Goal: Information Seeking & Learning: Find specific fact

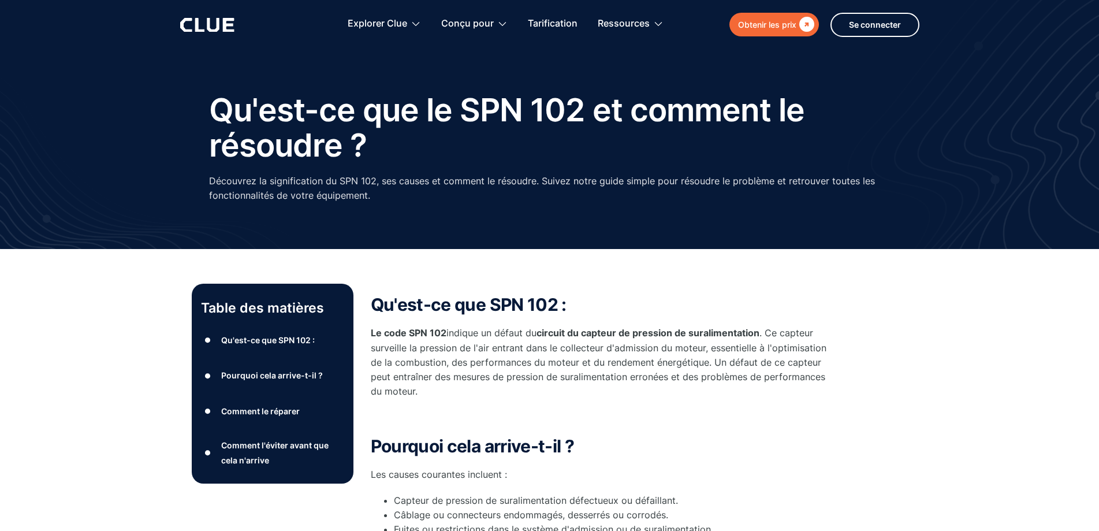
click at [747, 31] on div "Obtenir les prix" at bounding box center [767, 24] width 58 height 14
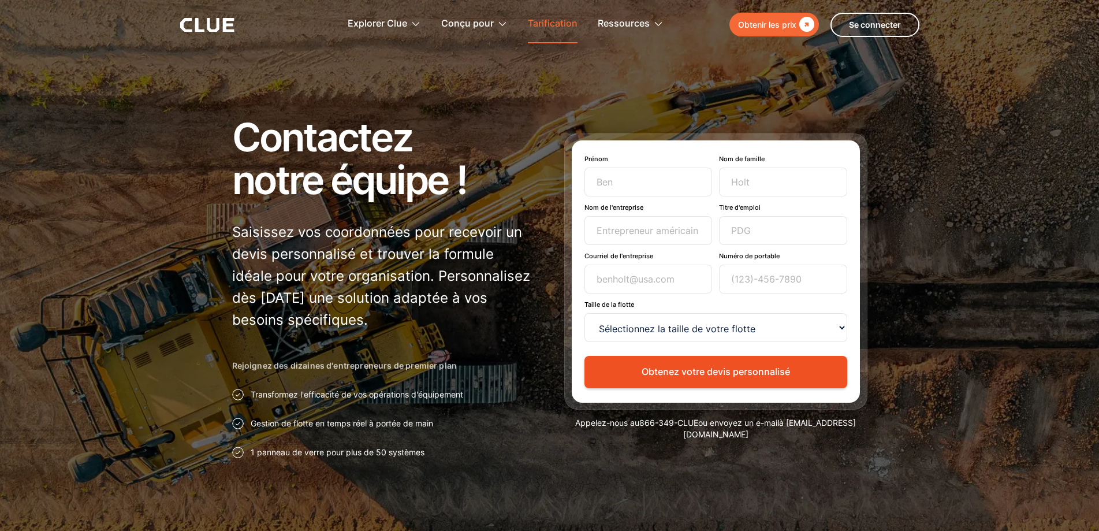
click at [539, 27] on font "Tarification" at bounding box center [553, 23] width 50 height 12
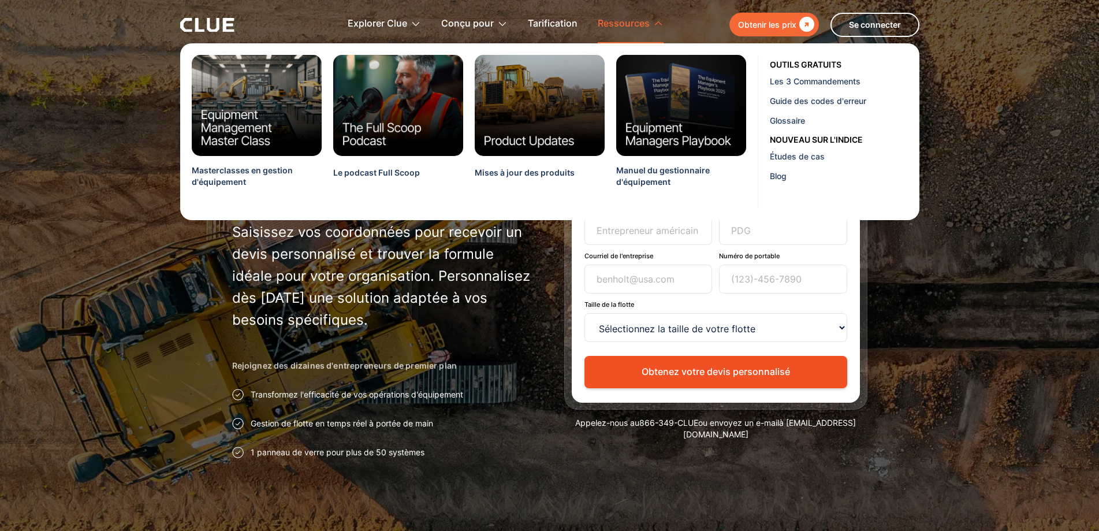
click at [635, 25] on font "Ressources" at bounding box center [624, 23] width 52 height 12
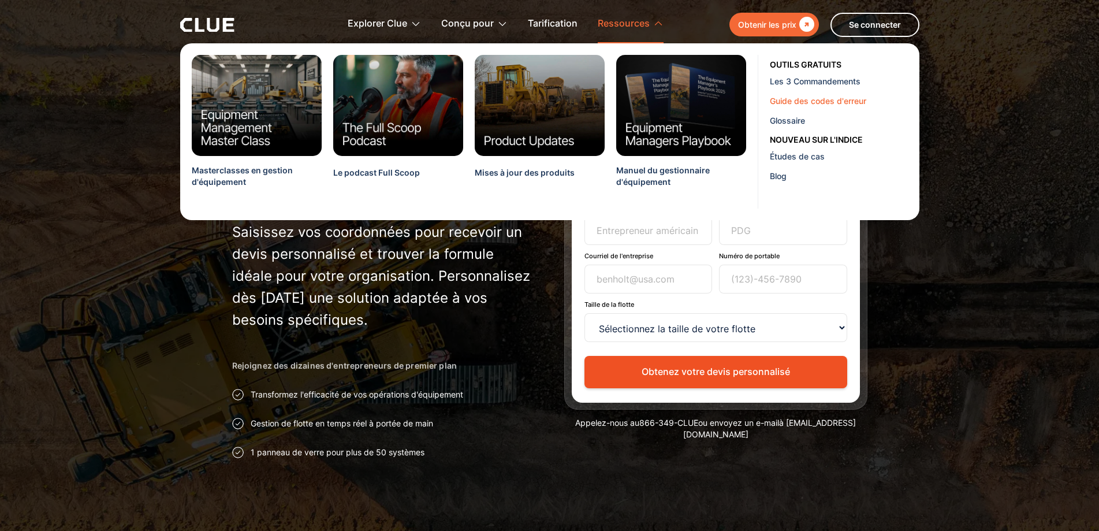
click at [802, 98] on font "Guide des codes d'erreur" at bounding box center [818, 101] width 96 height 10
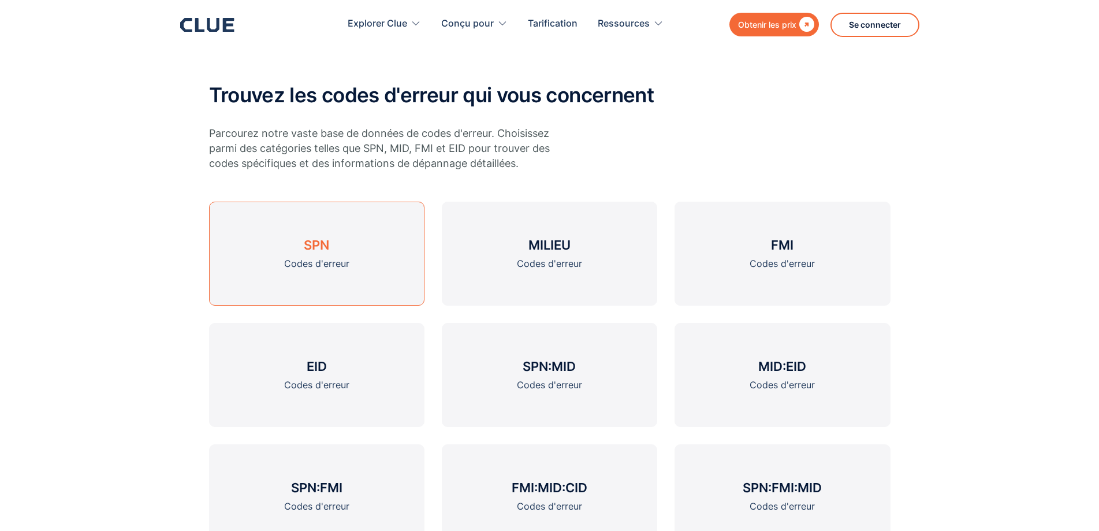
scroll to position [462, 0]
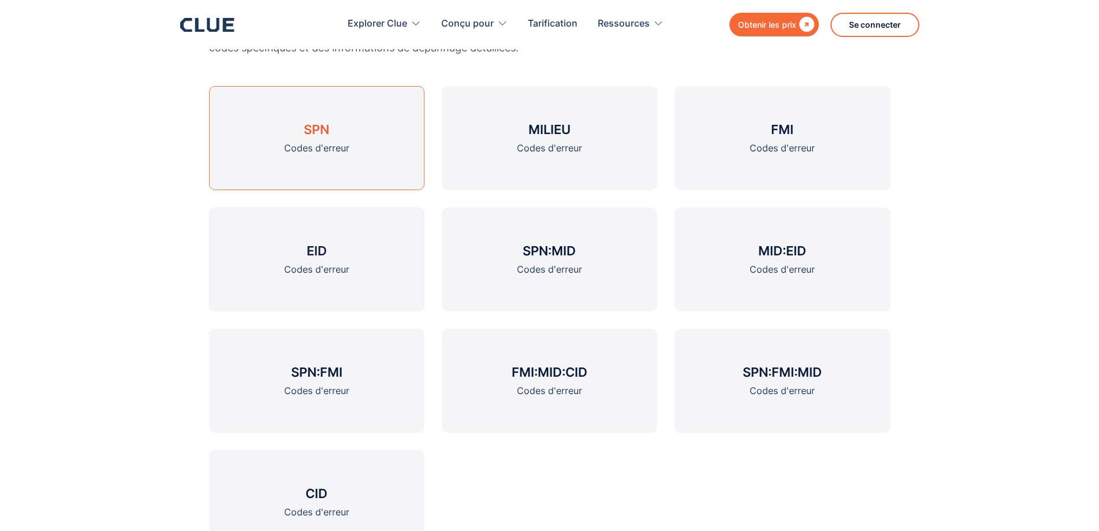
click at [310, 162] on link "SPN Codes d'erreur" at bounding box center [316, 138] width 215 height 104
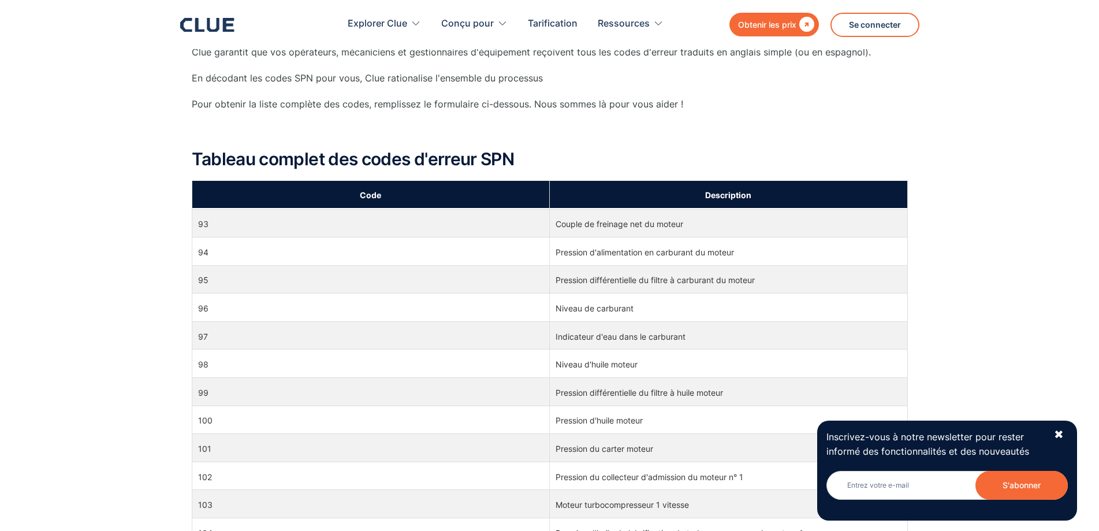
scroll to position [1501, 0]
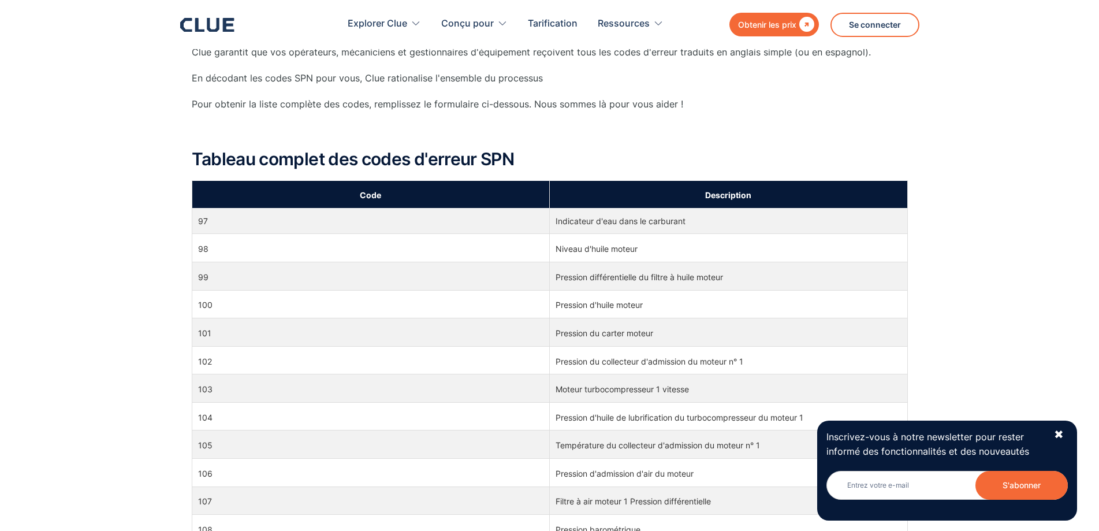
click at [580, 370] on td "Pression du collecteur d'admission du moteur n° 1" at bounding box center [729, 360] width 358 height 28
drag, startPoint x: 610, startPoint y: 364, endPoint x: 772, endPoint y: 363, distance: 162.3
click at [772, 363] on td "Pression du collecteur d'admission du moteur n° 1" at bounding box center [729, 360] width 358 height 28
drag, startPoint x: 554, startPoint y: 362, endPoint x: 750, endPoint y: 363, distance: 195.8
click at [750, 363] on td "Pression du collecteur d'admission du moteur n° 1" at bounding box center [729, 360] width 358 height 28
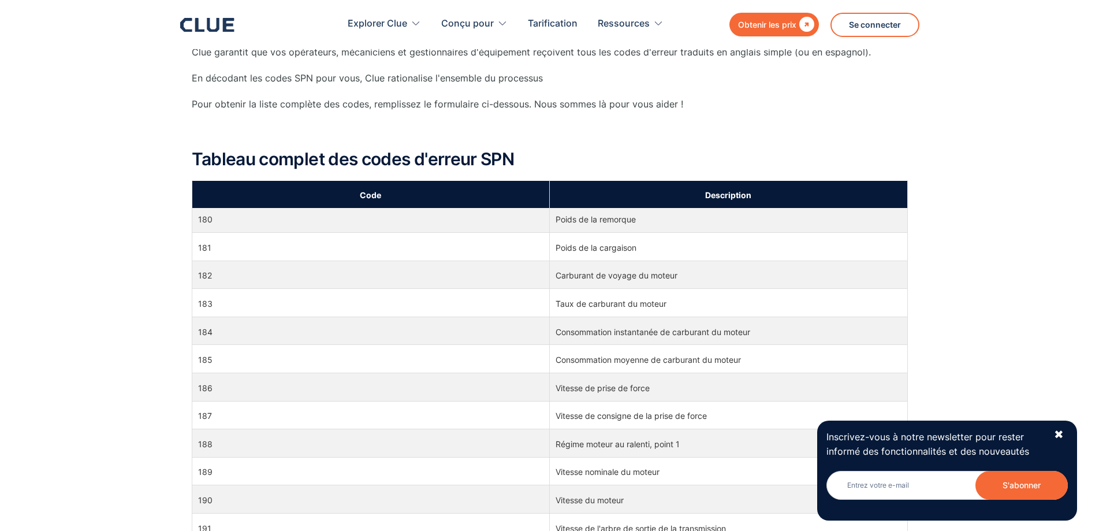
scroll to position [3580, 0]
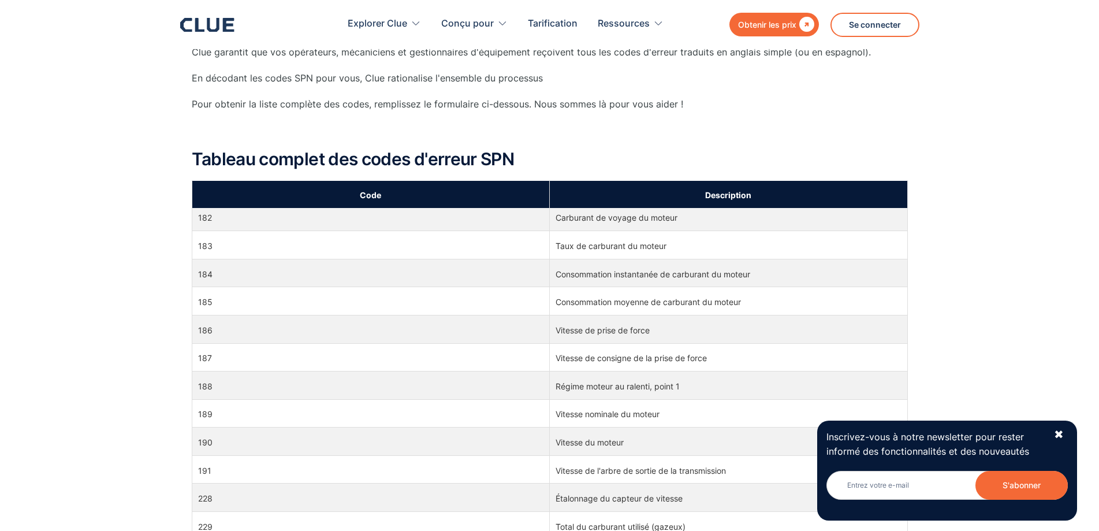
click at [562, 440] on font "Vitesse du moteur" at bounding box center [590, 442] width 68 height 10
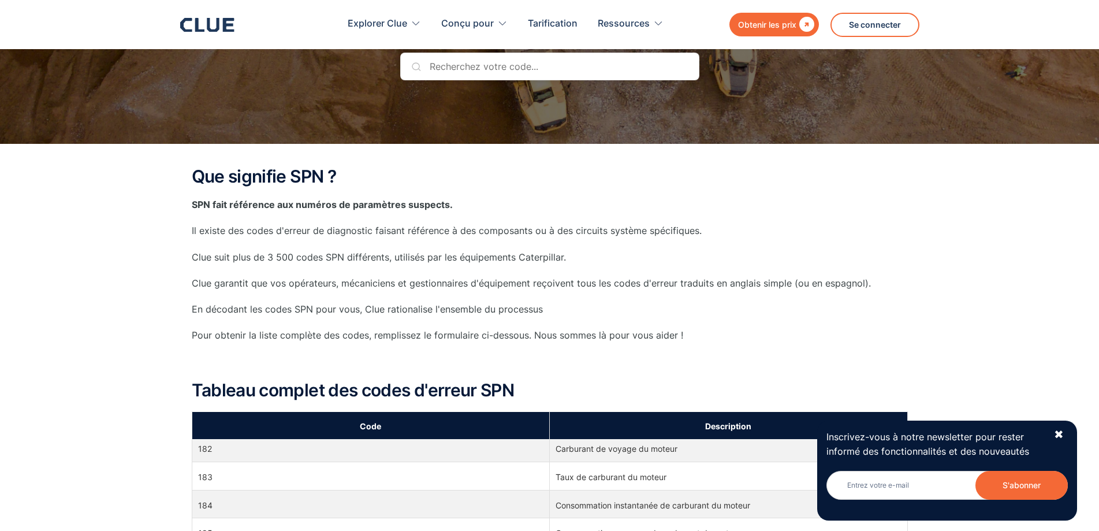
scroll to position [3349, 0]
click at [515, 74] on input "text" at bounding box center [549, 67] width 299 height 28
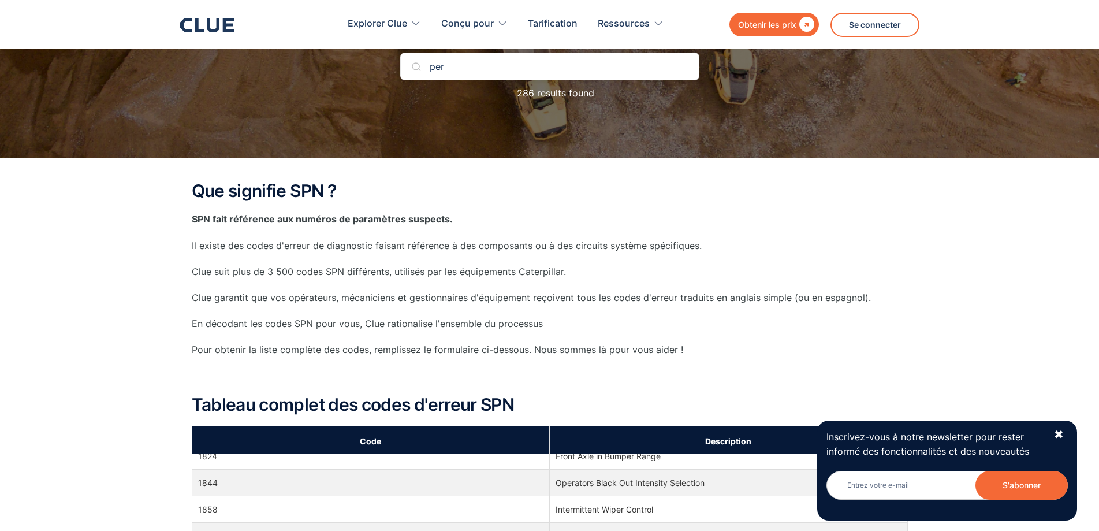
scroll to position [0, 0]
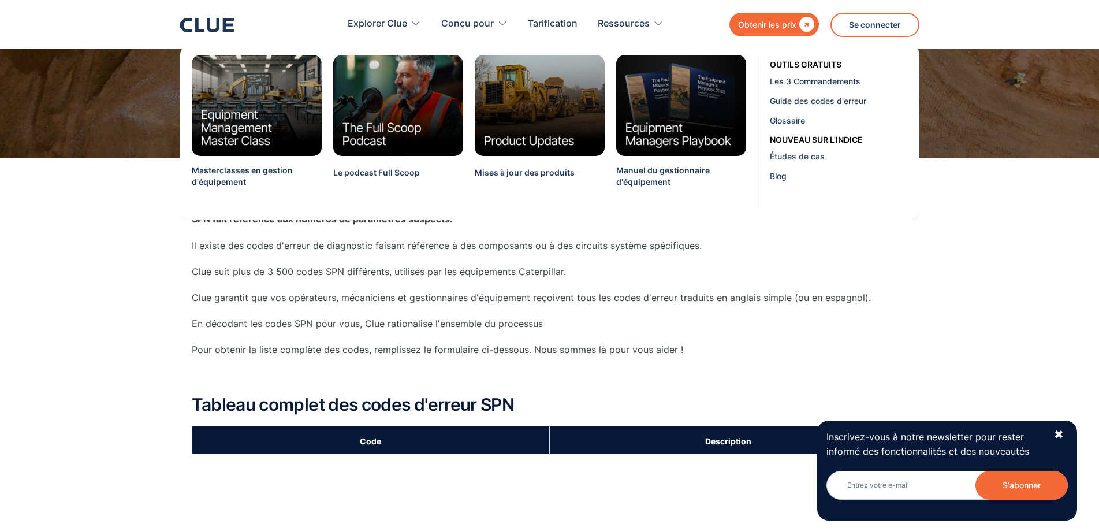
type input "perkins"
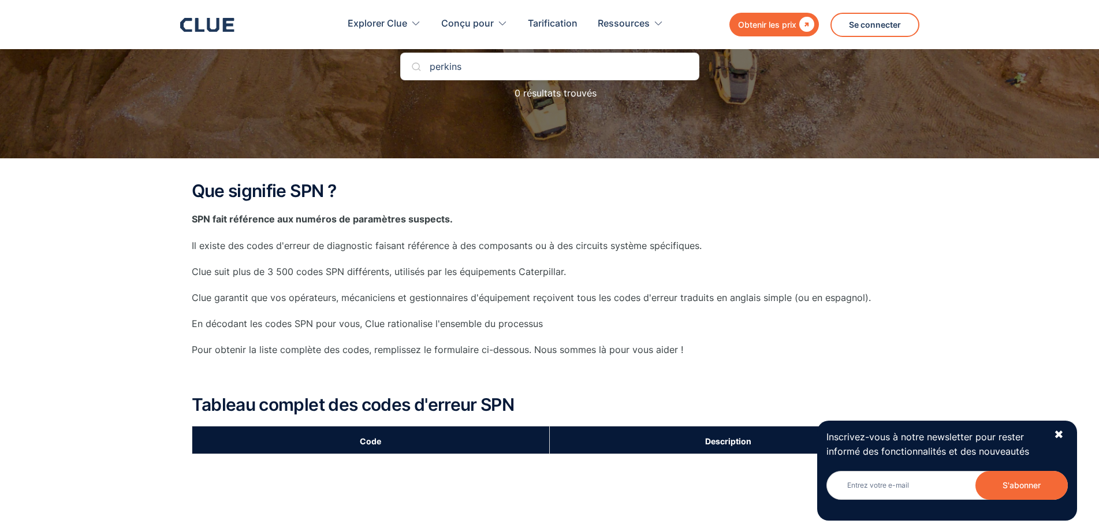
click at [405, 382] on p "‍" at bounding box center [550, 376] width 716 height 14
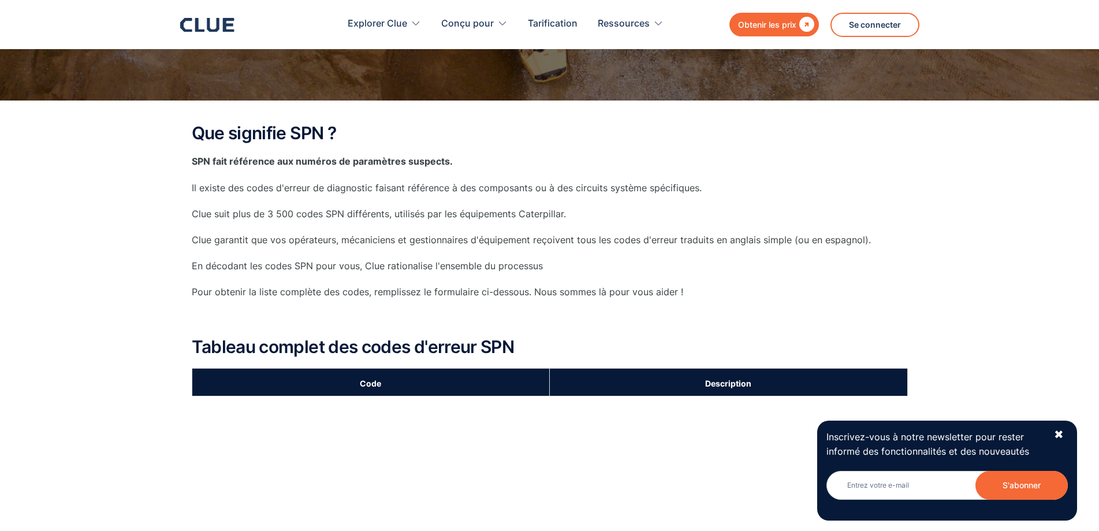
scroll to position [289, 0]
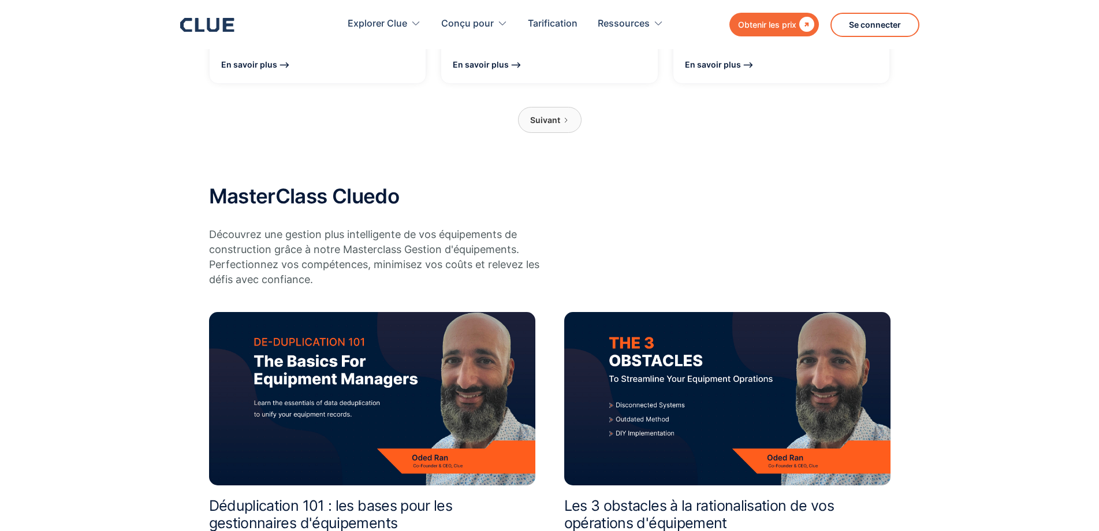
scroll to position [1328, 0]
